Goal: Task Accomplishment & Management: Complete application form

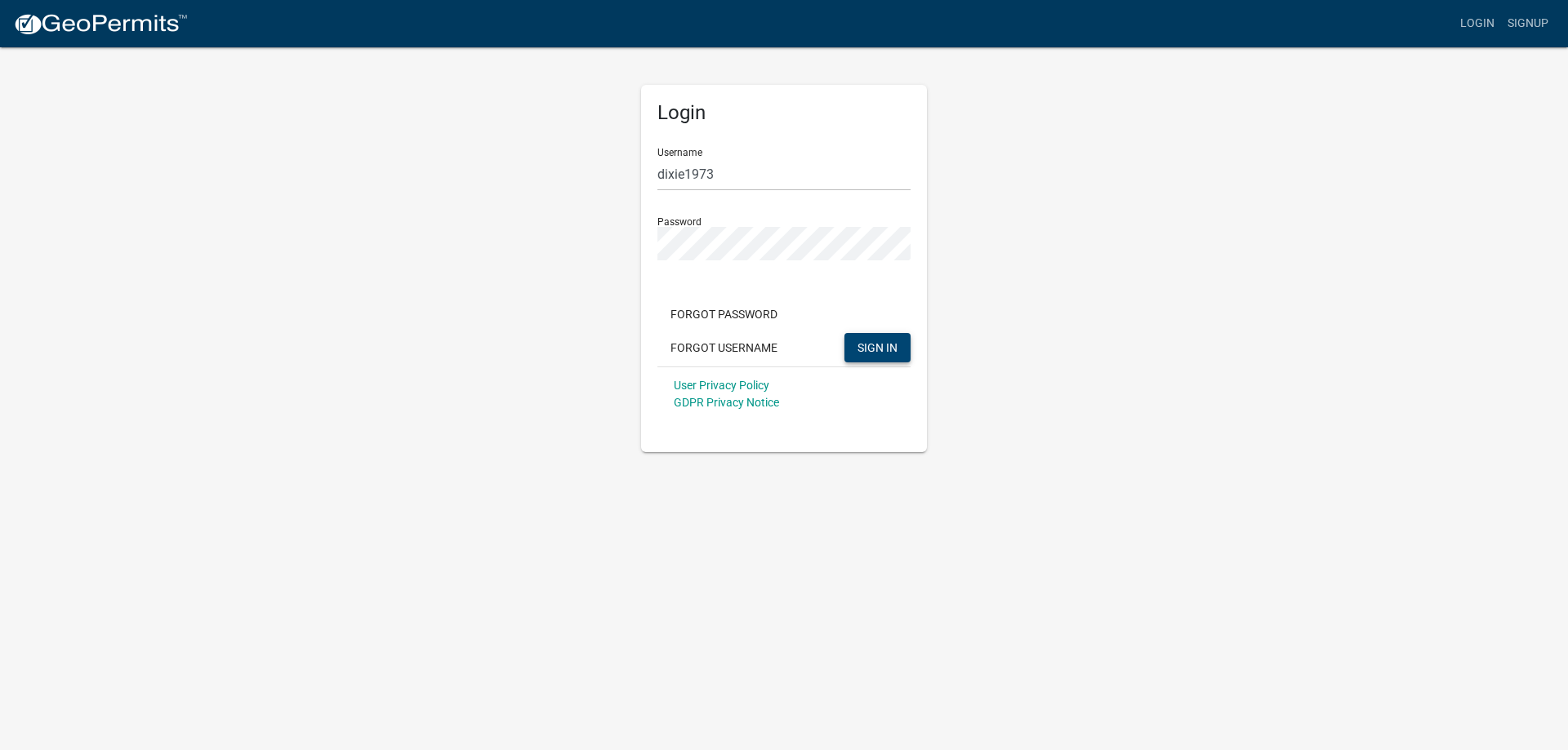
click at [870, 338] on button "SIGN IN" at bounding box center [878, 347] width 67 height 30
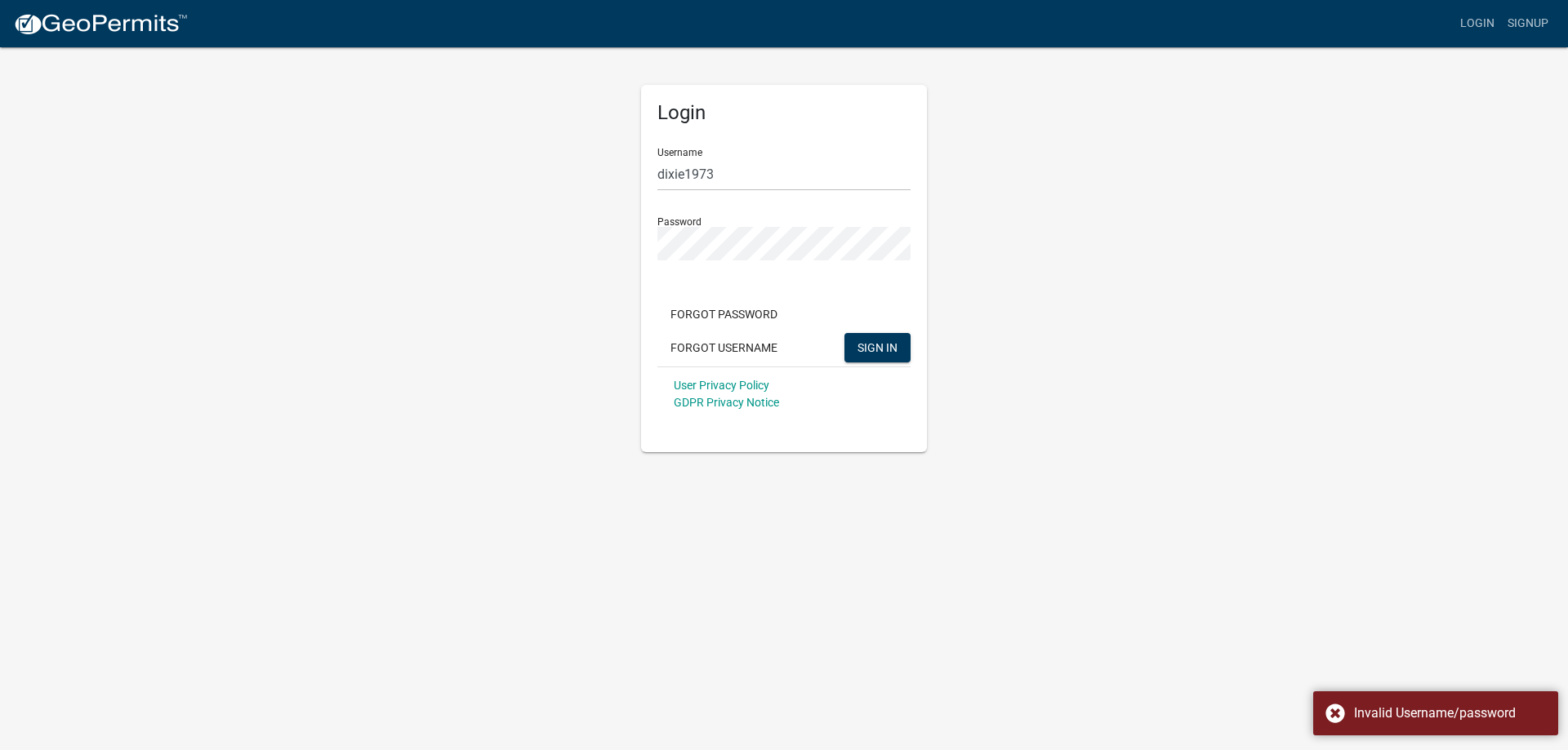
click at [733, 156] on div "Username dixie1973" at bounding box center [784, 163] width 253 height 57
click at [731, 166] on input "dixie1973" at bounding box center [784, 174] width 253 height 33
click at [426, 228] on div "Login Username dixie1973 Password Forgot Password Forgot Username SIGN IN User …" at bounding box center [784, 249] width 931 height 406
click at [845, 333] on button "SIGN IN" at bounding box center [878, 347] width 67 height 30
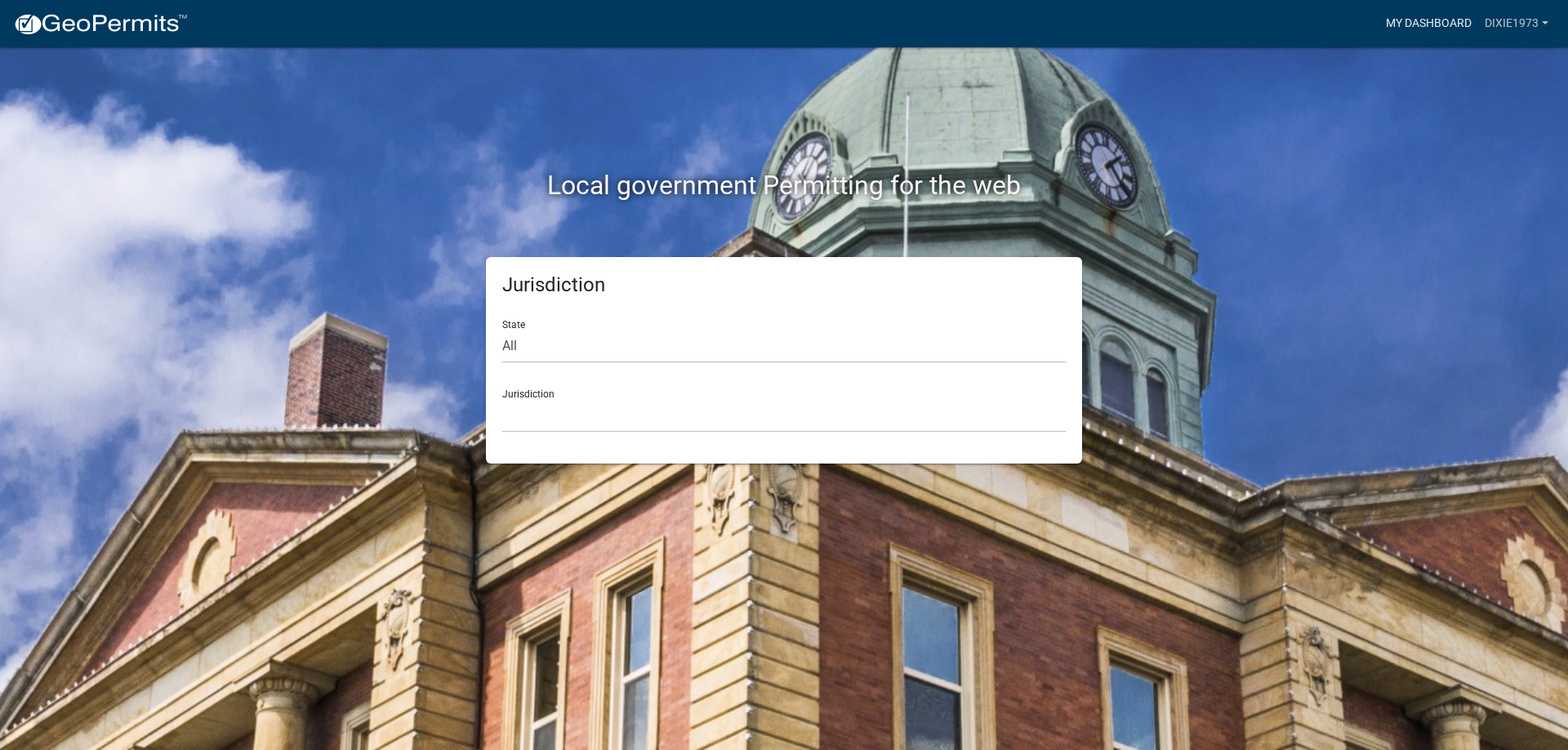
click at [1421, 20] on link "My Dashboard" at bounding box center [1429, 23] width 99 height 31
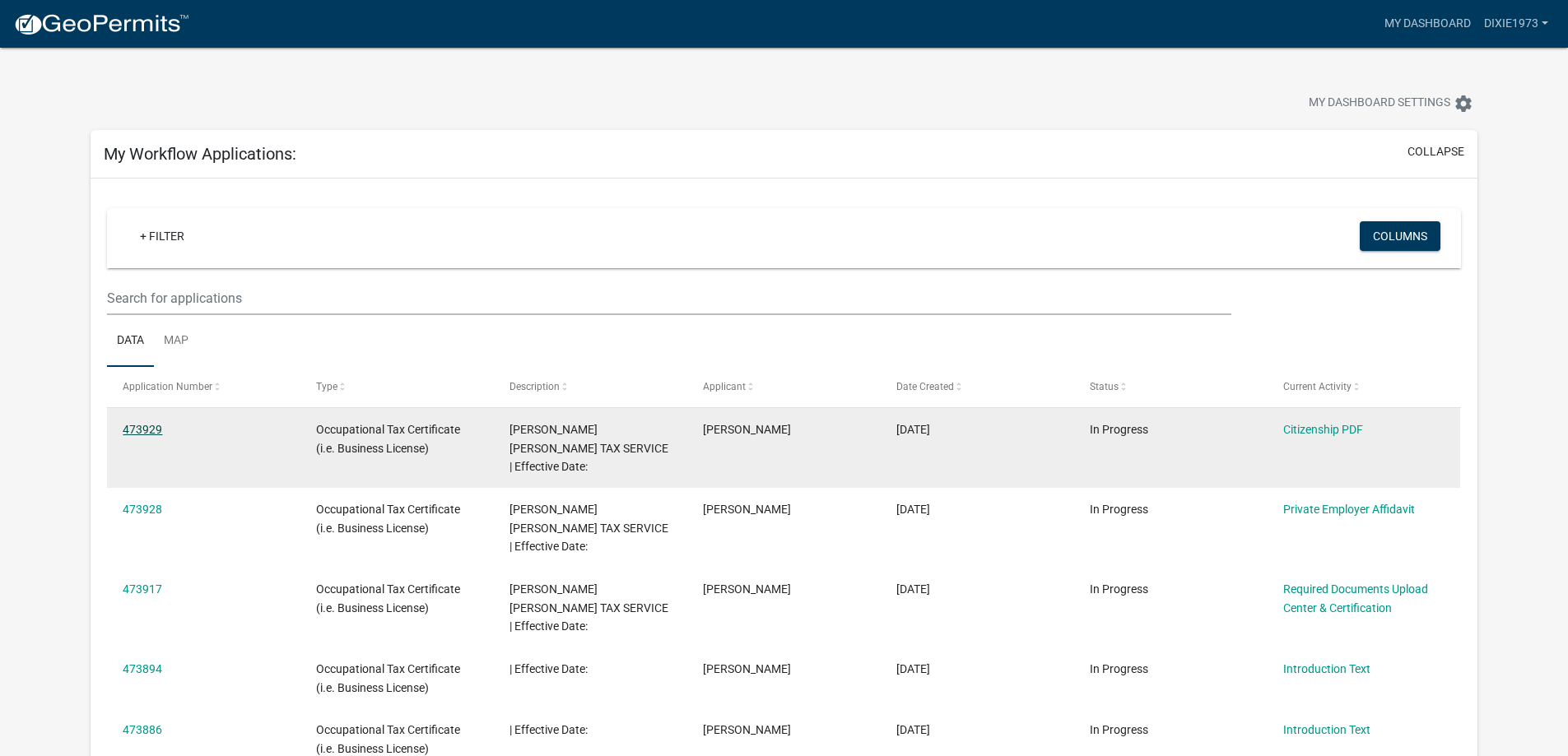
click at [138, 430] on link "473929" at bounding box center [142, 430] width 40 height 14
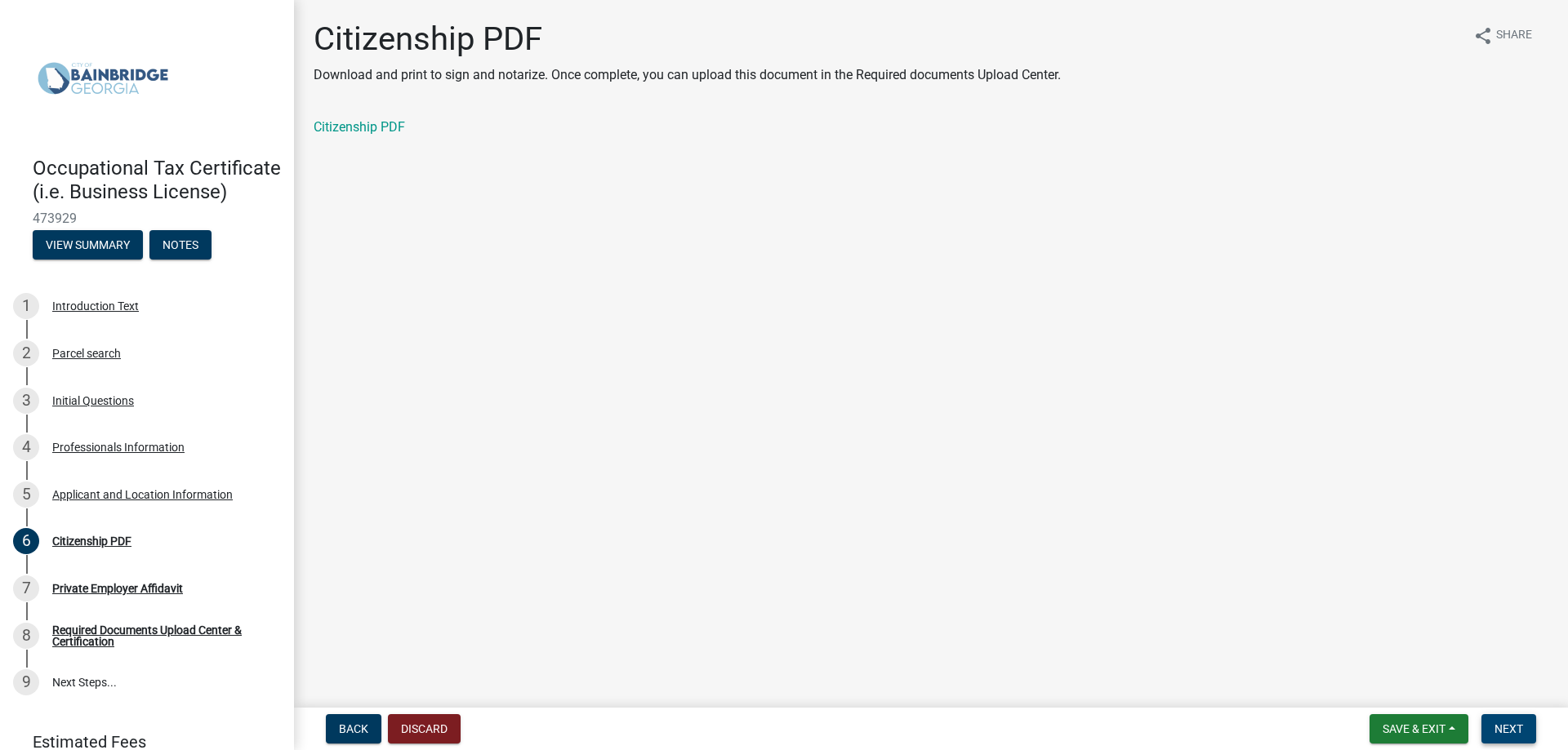
click at [1517, 724] on span "Next" at bounding box center [1509, 728] width 29 height 13
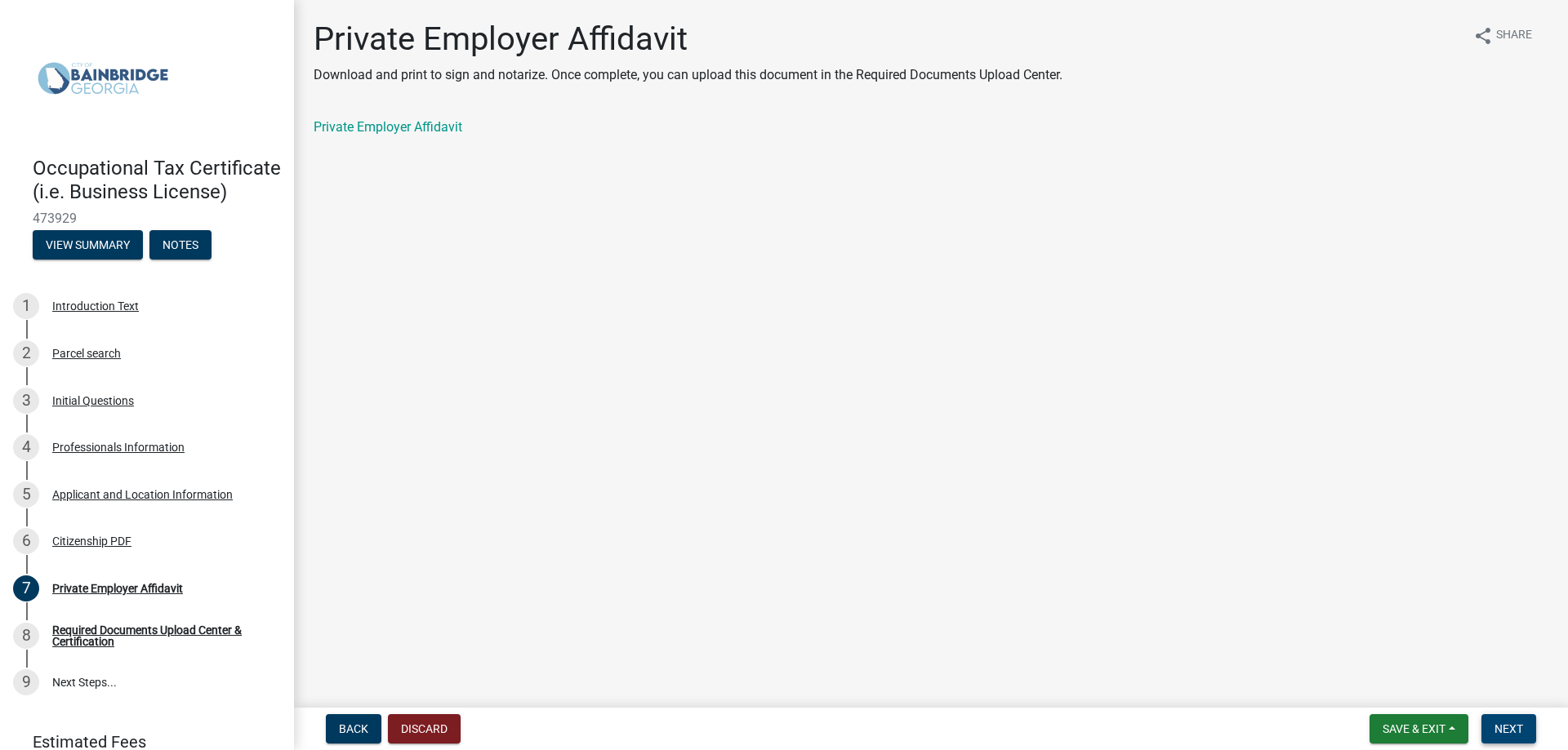
click at [1517, 724] on span "Next" at bounding box center [1509, 728] width 29 height 13
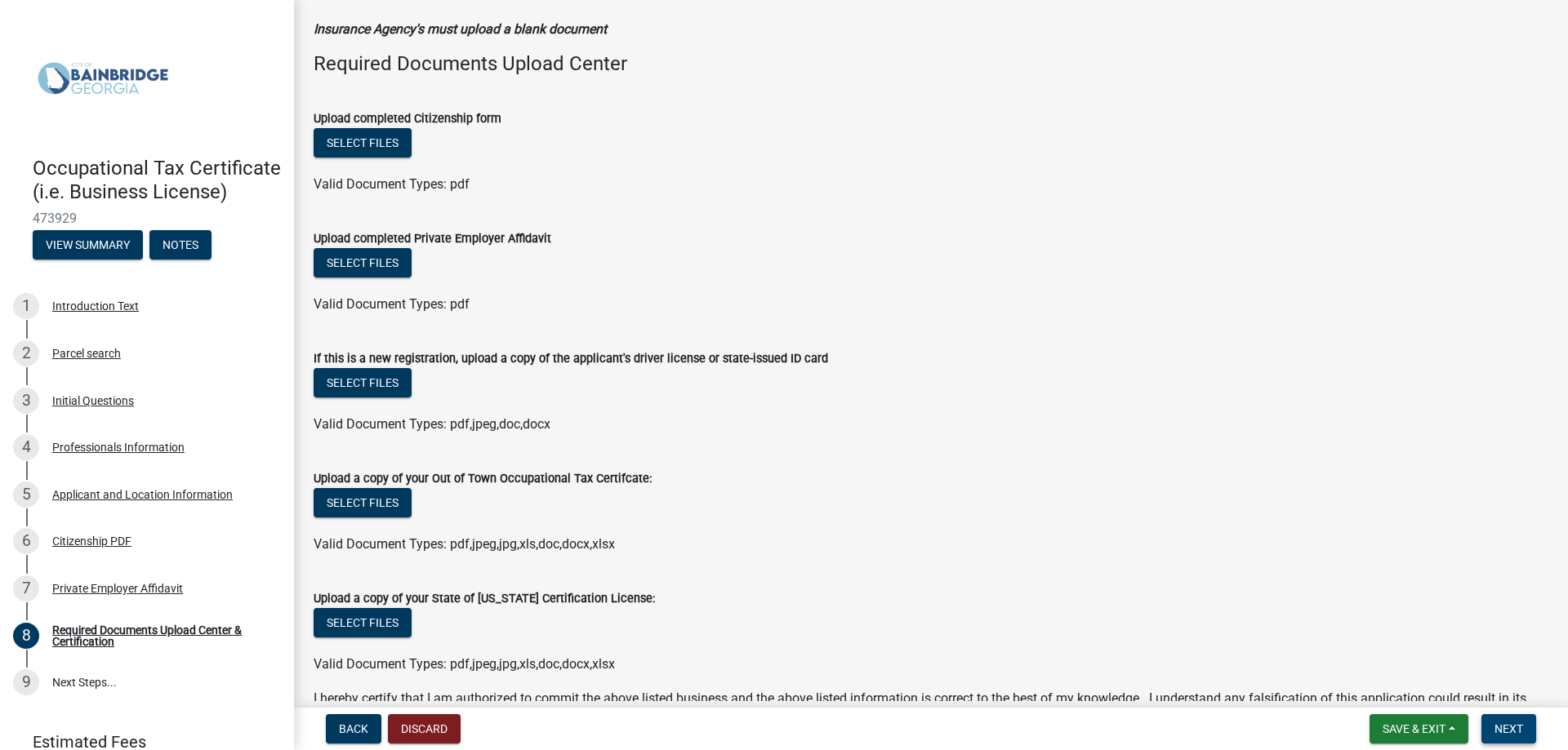
scroll to position [82, 0]
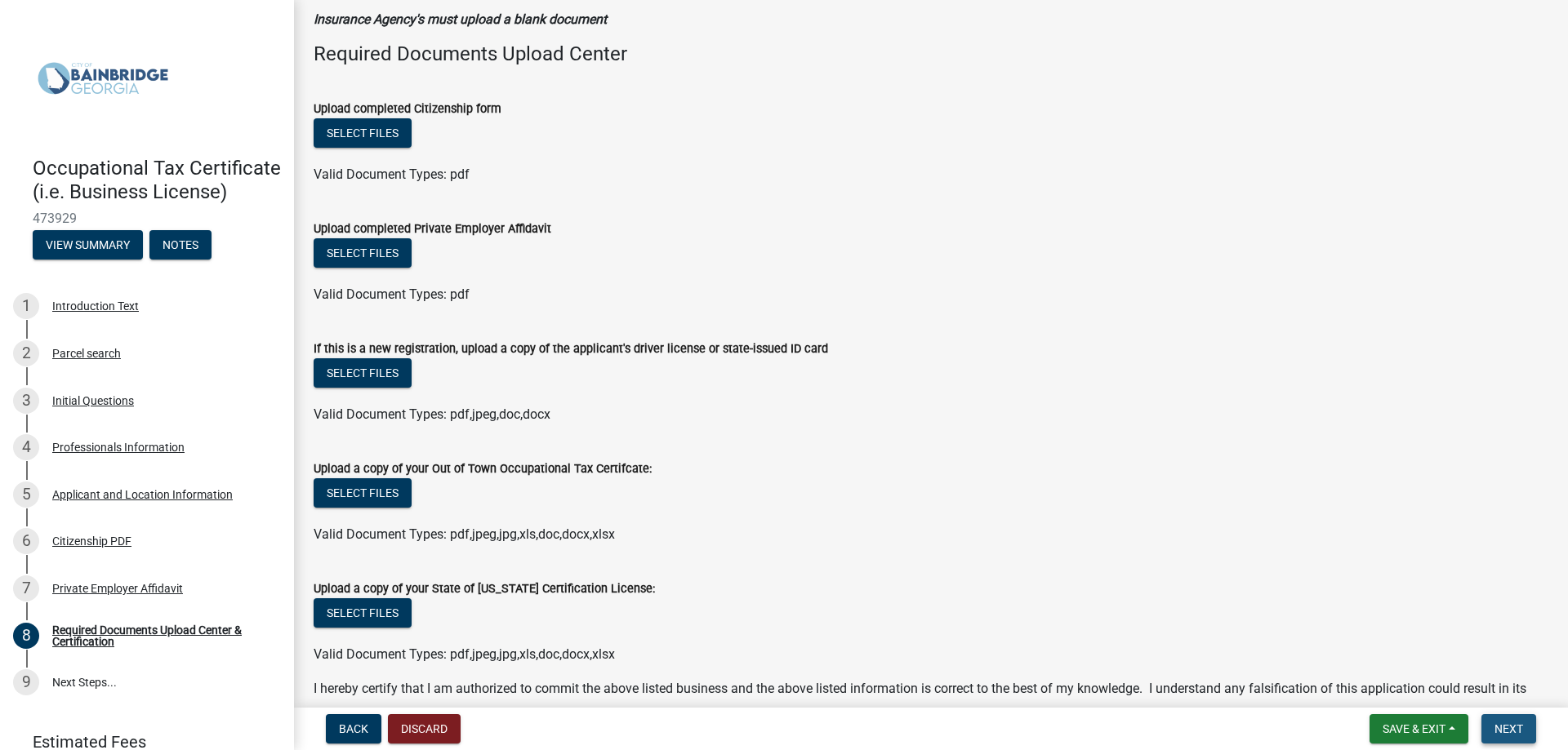
click at [1507, 729] on span "Next" at bounding box center [1509, 728] width 29 height 13
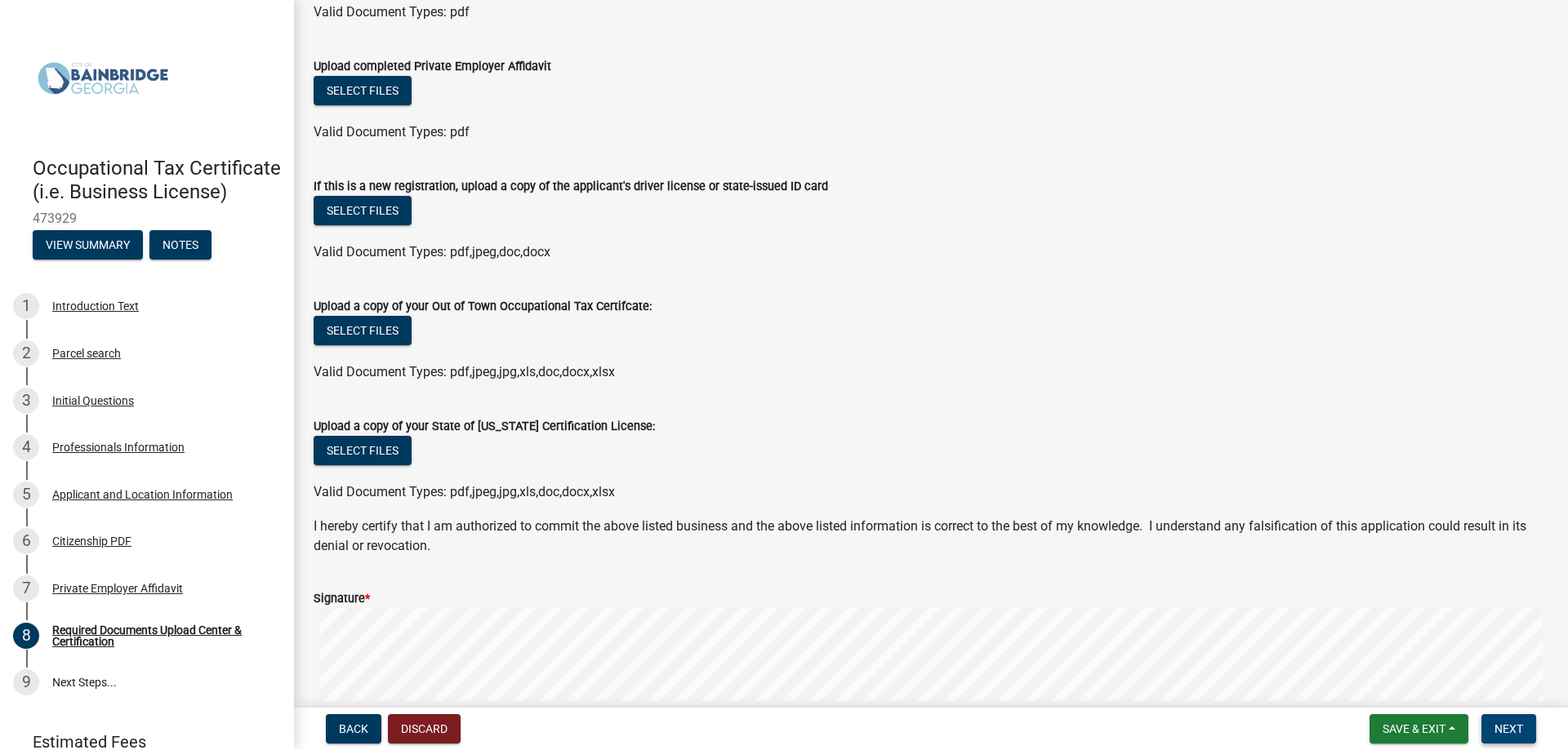
scroll to position [245, 0]
click at [1413, 726] on span "Save & Exit" at bounding box center [1414, 728] width 63 height 13
click at [1383, 683] on button "Save & Exit" at bounding box center [1402, 687] width 130 height 40
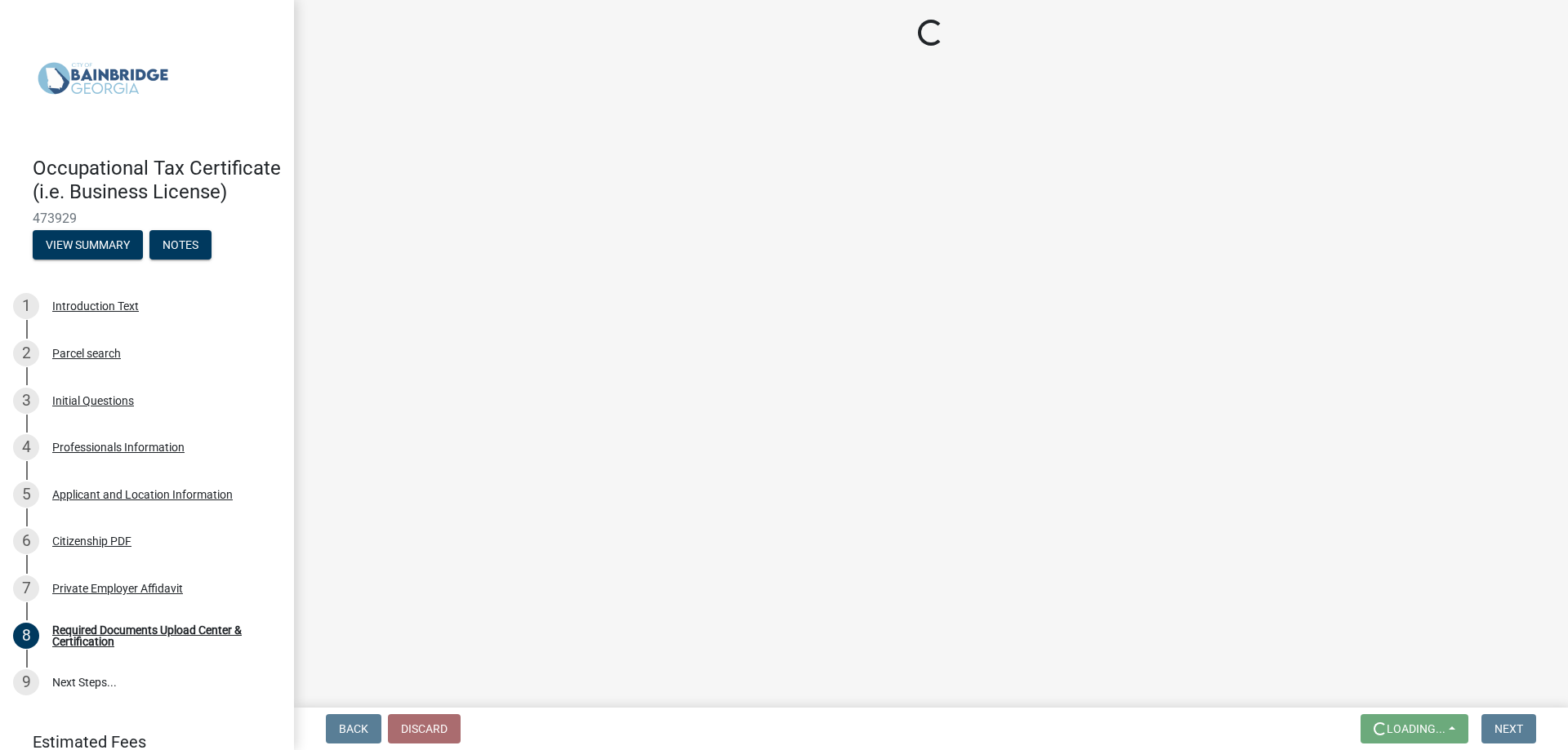
scroll to position [0, 0]
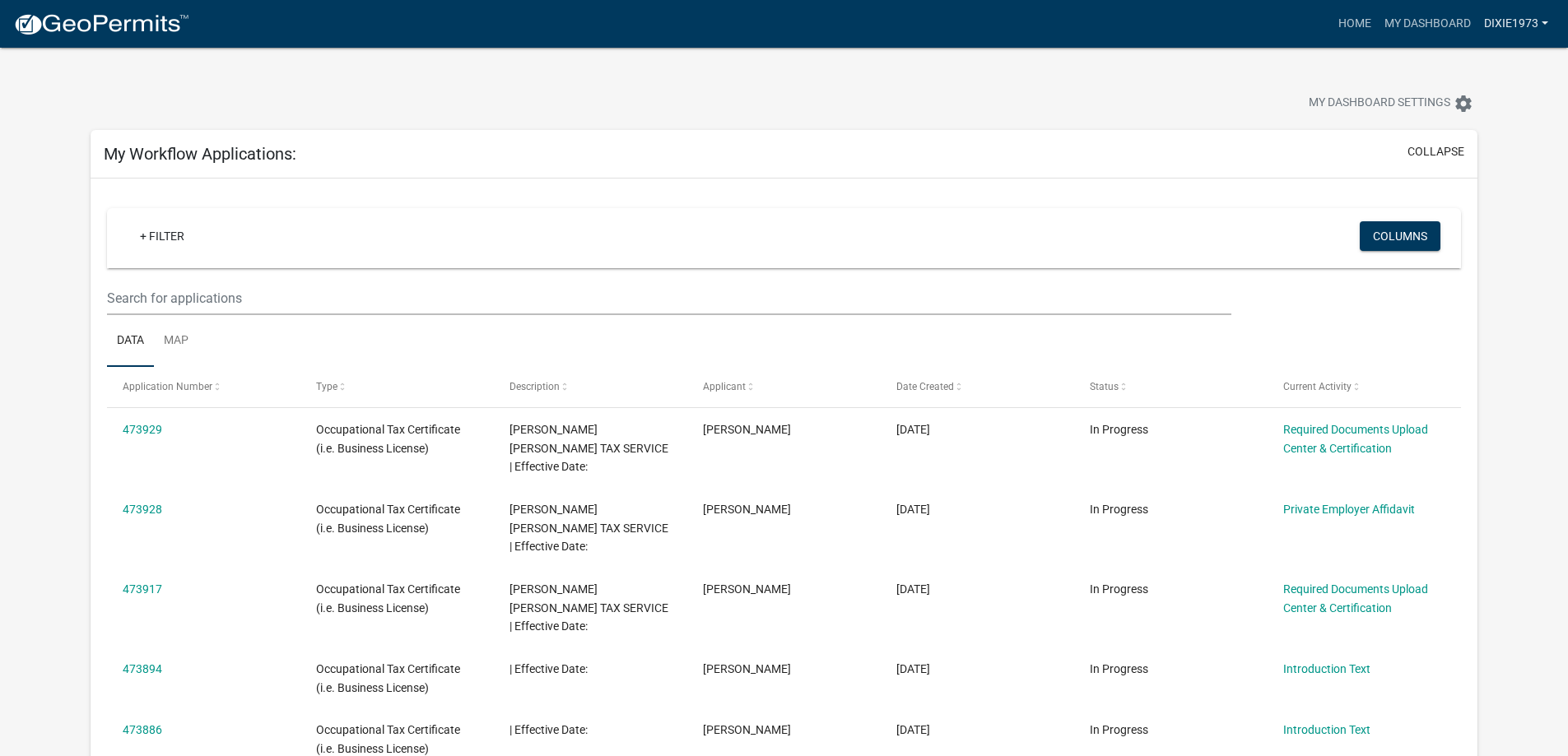
click at [1537, 15] on link "DIXIE1973" at bounding box center [1515, 24] width 77 height 31
click at [1483, 125] on link "Logout" at bounding box center [1488, 121] width 131 height 40
